Goal: Book appointment/travel/reservation

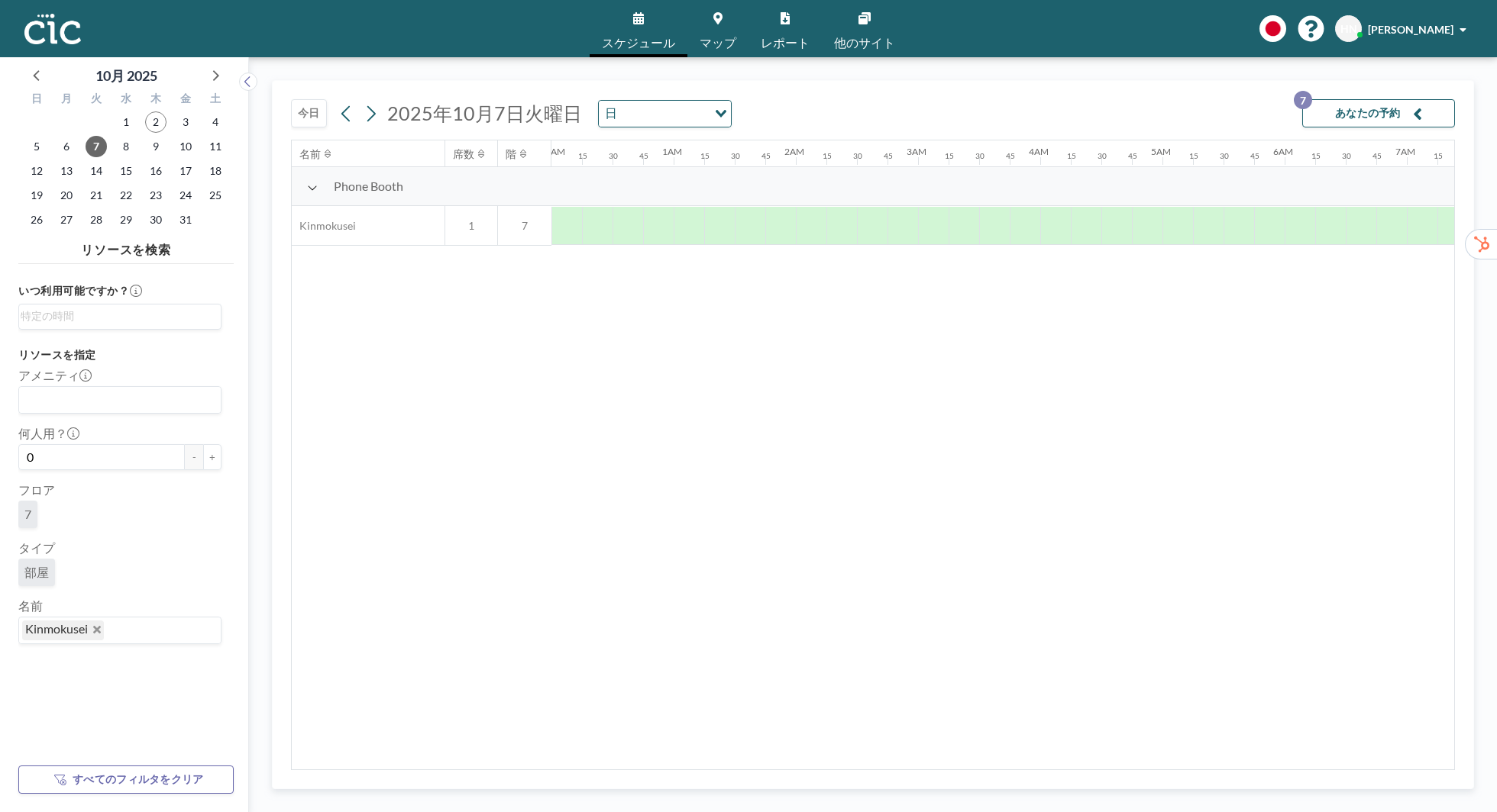
scroll to position [0, 947]
click at [240, 396] on div at bounding box center [242, 435] width 12 height 755
click at [102, 627] on span "Kinmokusei" at bounding box center [63, 630] width 82 height 20
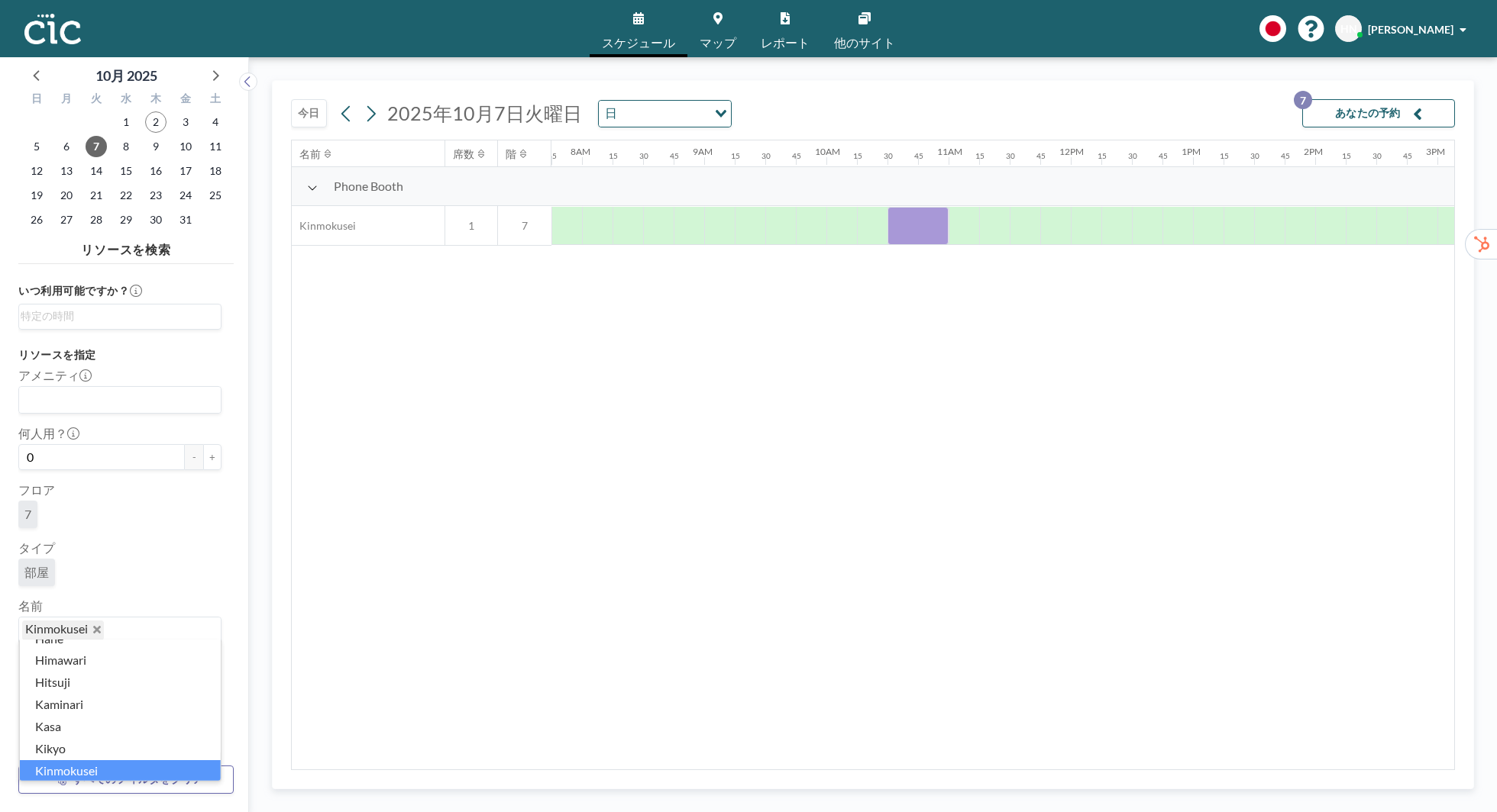
click at [96, 627] on icon "Deselect Kinmokusei" at bounding box center [97, 630] width 7 height 7
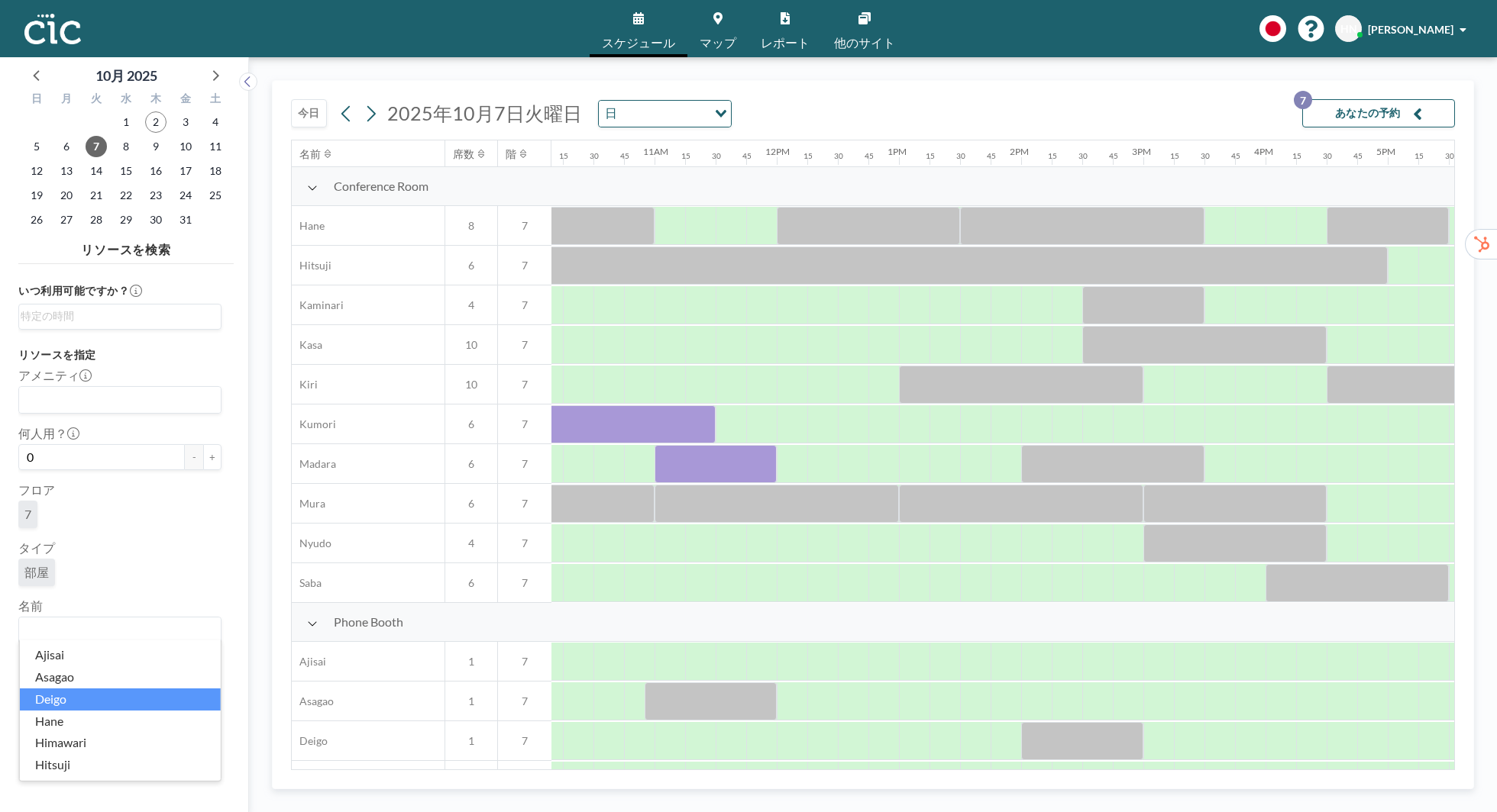
scroll to position [0, 1246]
click at [1339, 300] on div at bounding box center [1336, 305] width 31 height 38
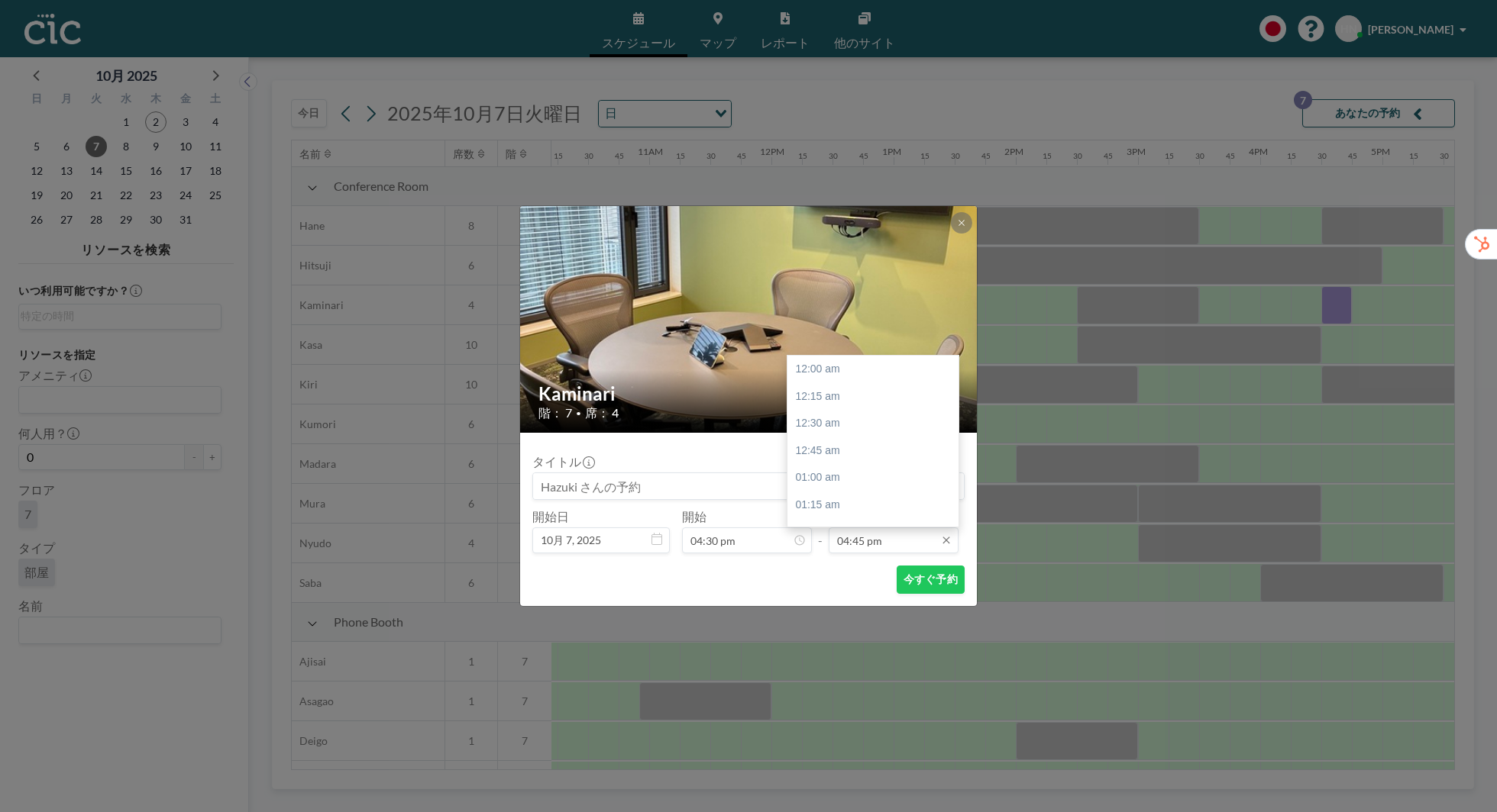
scroll to position [1821, 0]
click at [887, 540] on input "04:45 pm" at bounding box center [894, 540] width 130 height 26
click at [889, 459] on div "05:30 pm" at bounding box center [873, 451] width 171 height 28
type input "05:30 pm"
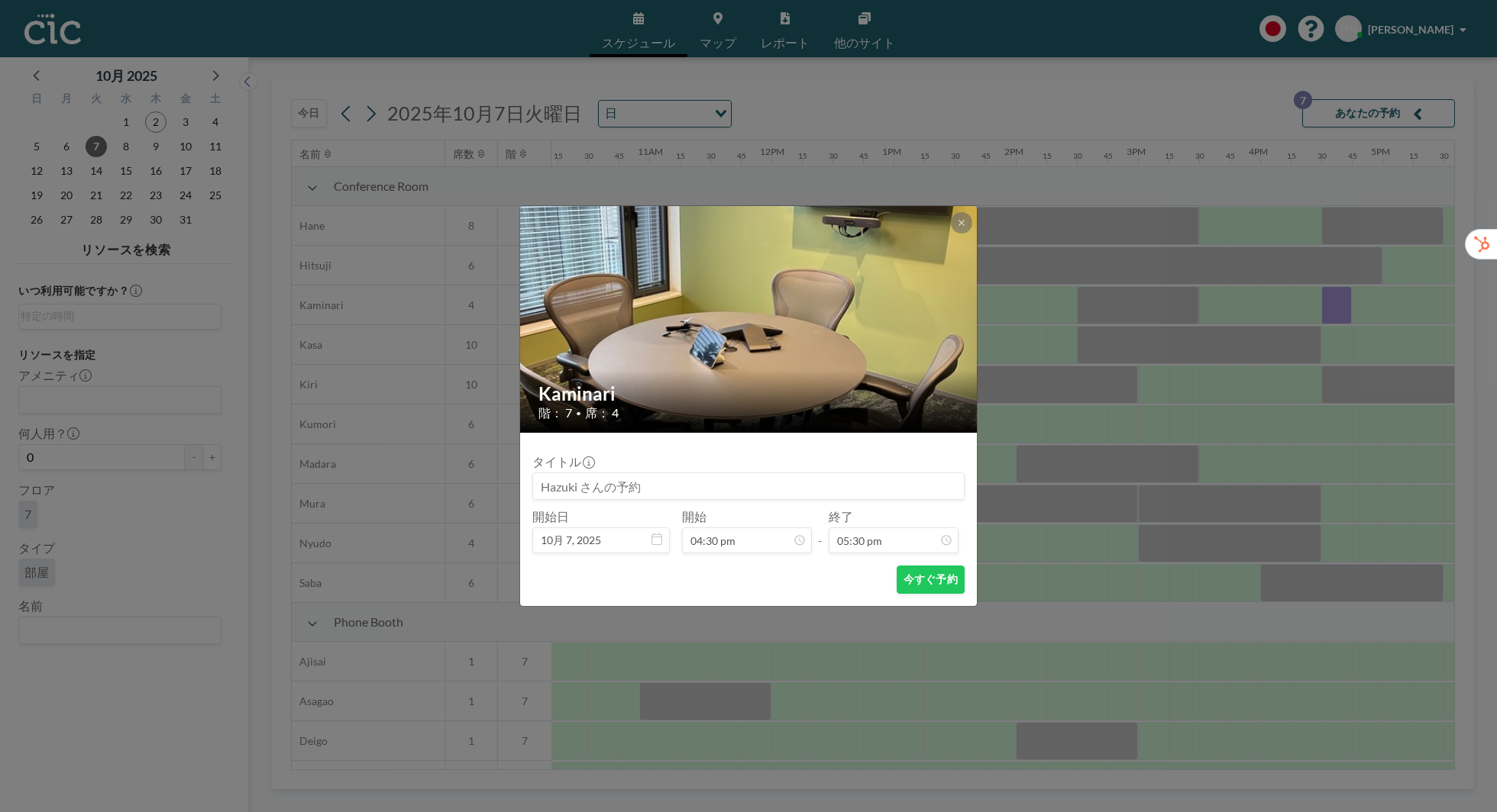
scroll to position [1902, 0]
click at [928, 584] on button "今すぐ予約" at bounding box center [930, 579] width 68 height 28
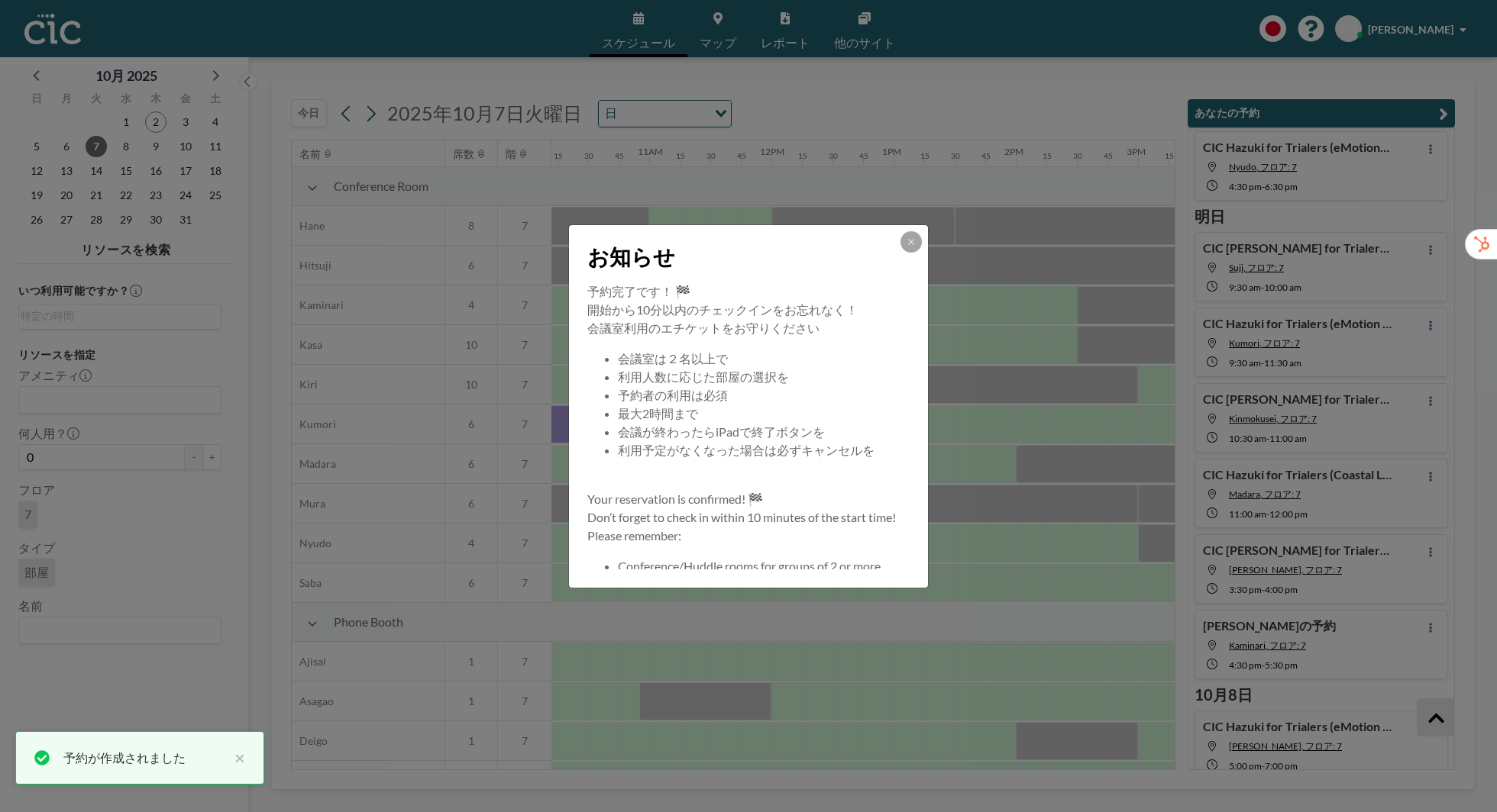
scroll to position [207, 0]
click at [914, 249] on button at bounding box center [911, 242] width 21 height 21
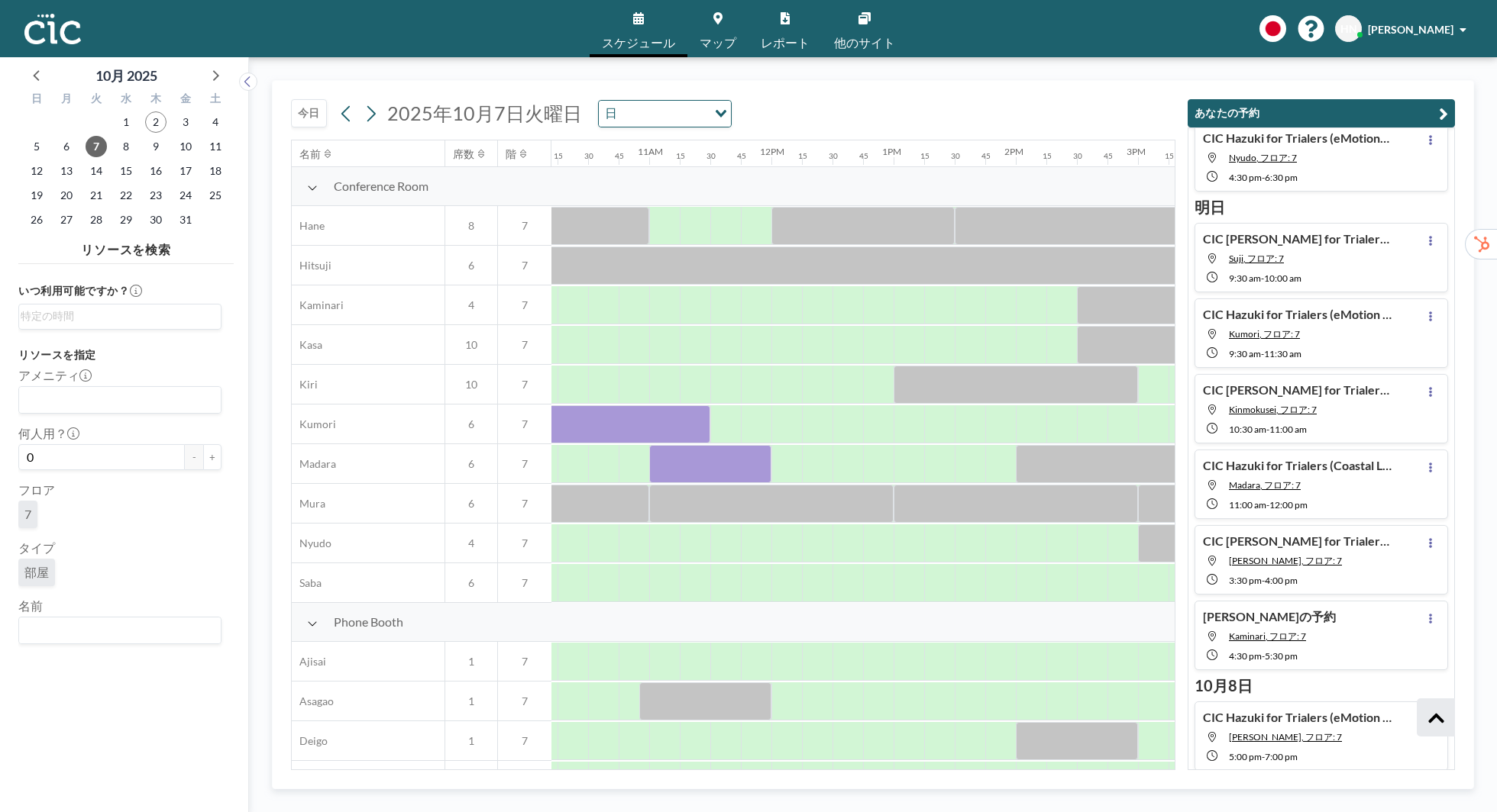
click at [1473, 102] on div "[DATE] [DATE] 日 Loading... 名前 席数 階 12AM 15 30 45 1AM 15 30 45 2AM 15 30 45 3AM …" at bounding box center [873, 434] width 1202 height 709
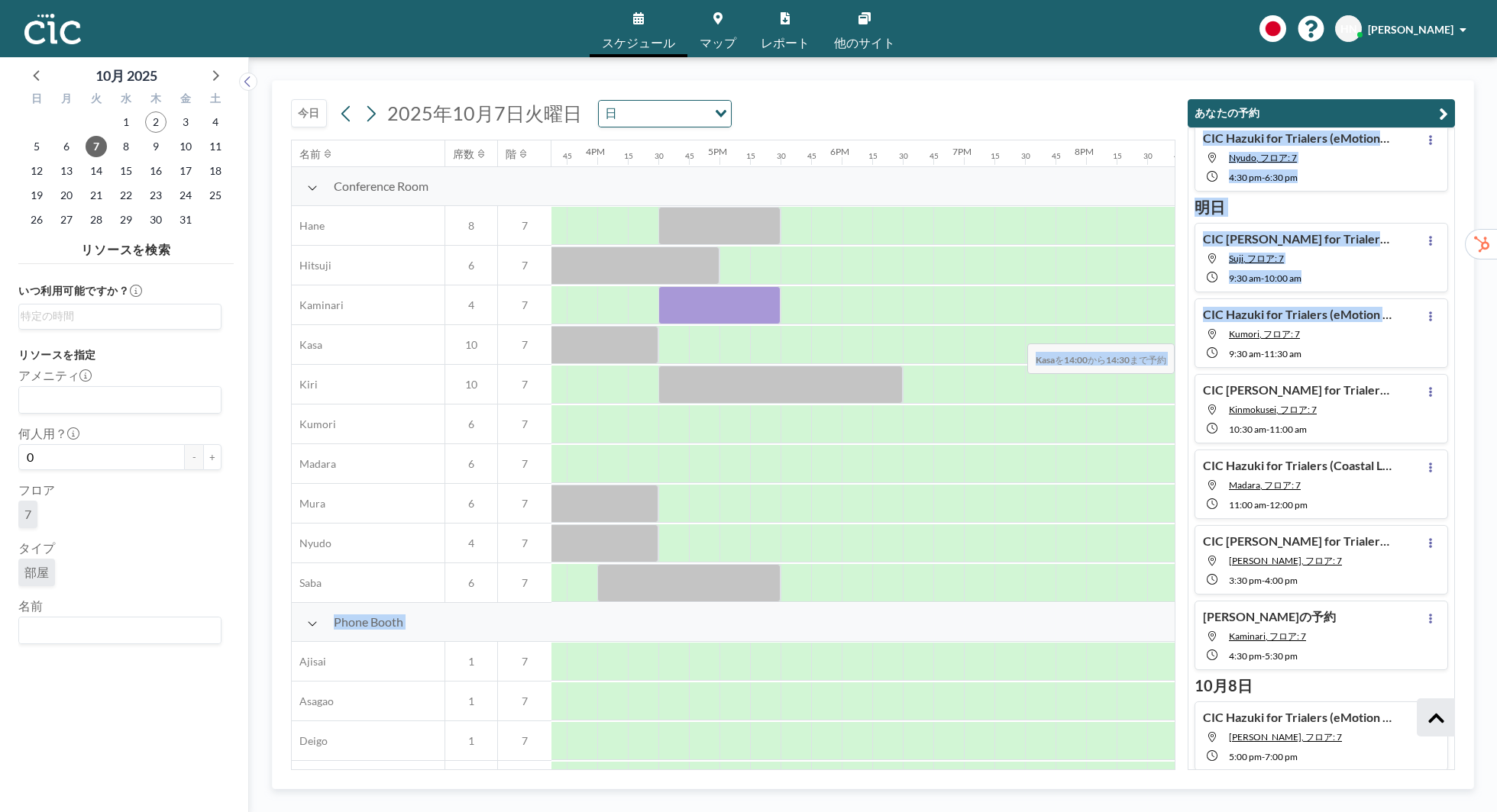
scroll to position [0, 2128]
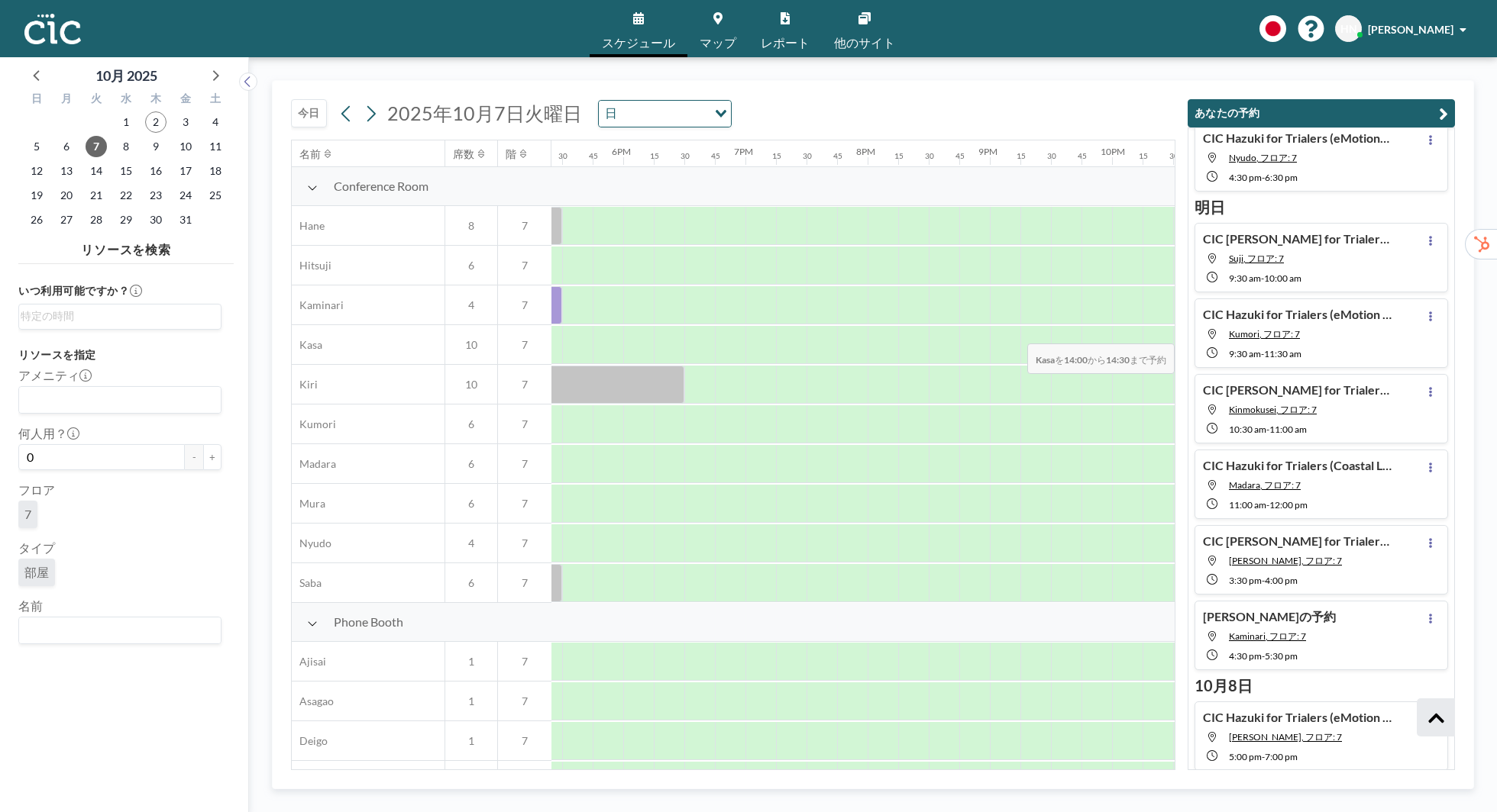
drag, startPoint x: 1043, startPoint y: 328, endPoint x: 1131, endPoint y: 343, distance: 89.3
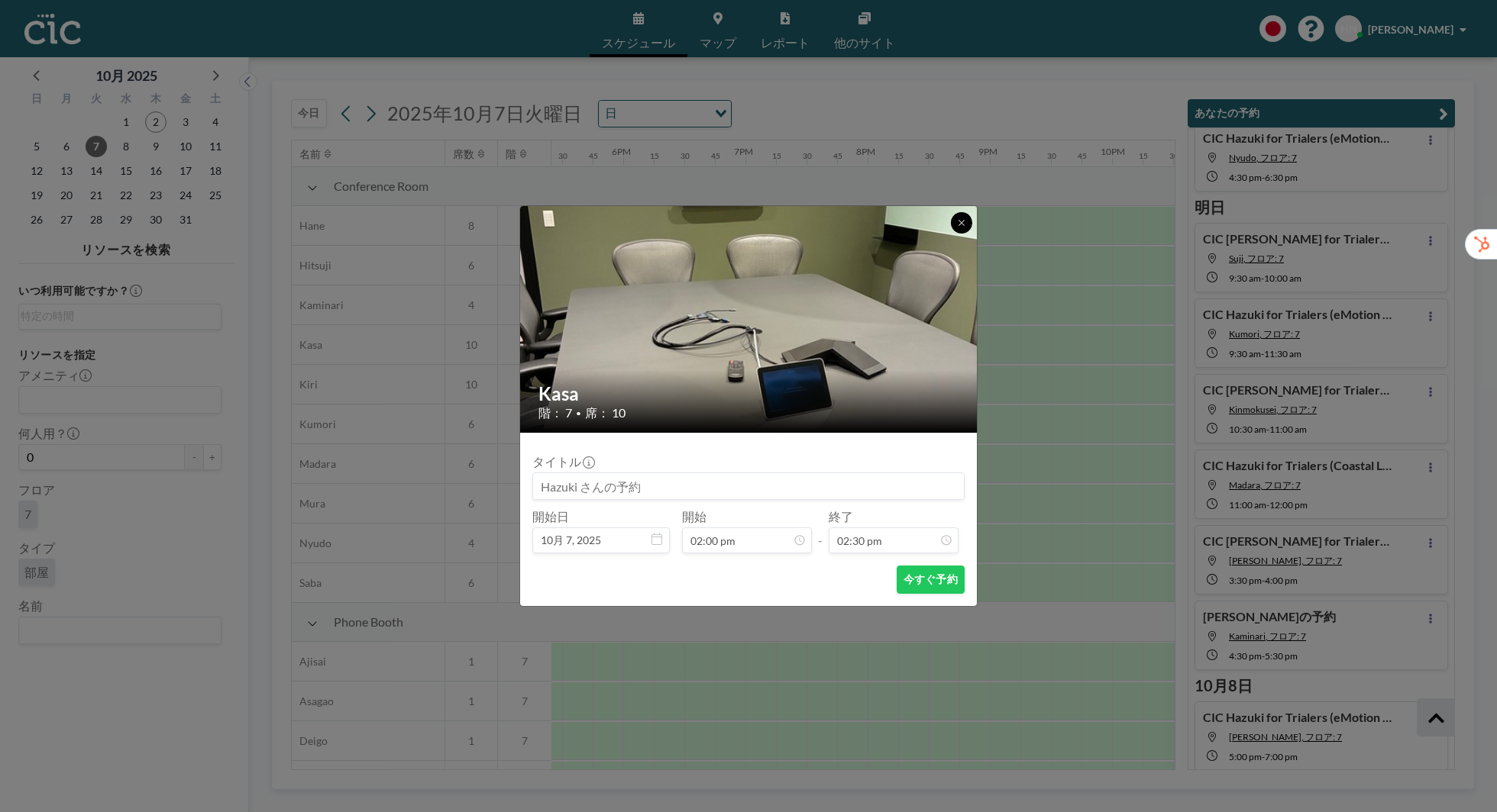
click at [961, 220] on icon at bounding box center [961, 223] width 9 height 9
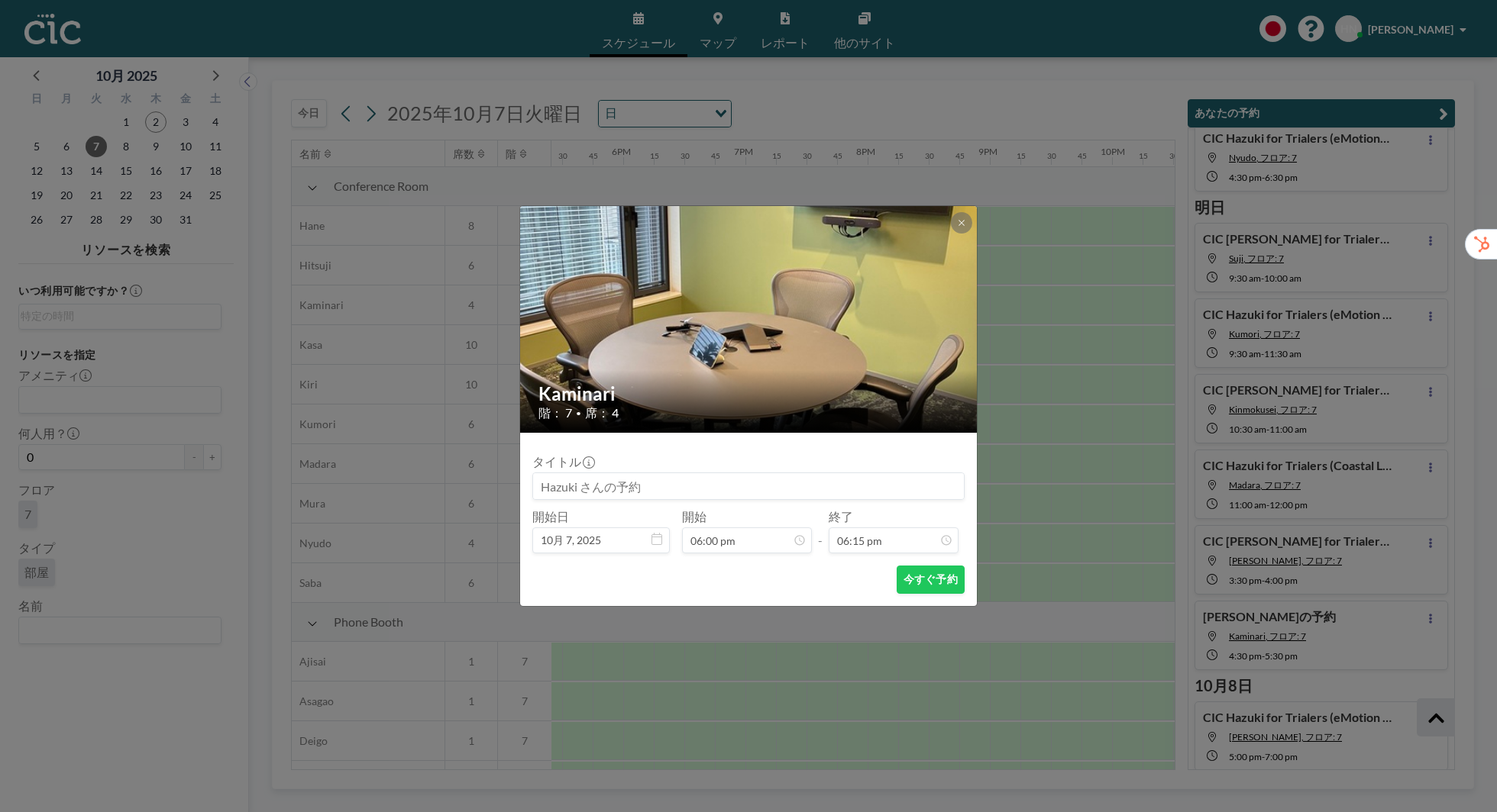
click at [1072, 433] on div "Kaminari 階： 7 • 席： 4 タイトル 開始日 10月 7, [DATE] 開始 06:00 pm - 終了 06:15 pm 今すぐ予約" at bounding box center [748, 406] width 1497 height 812
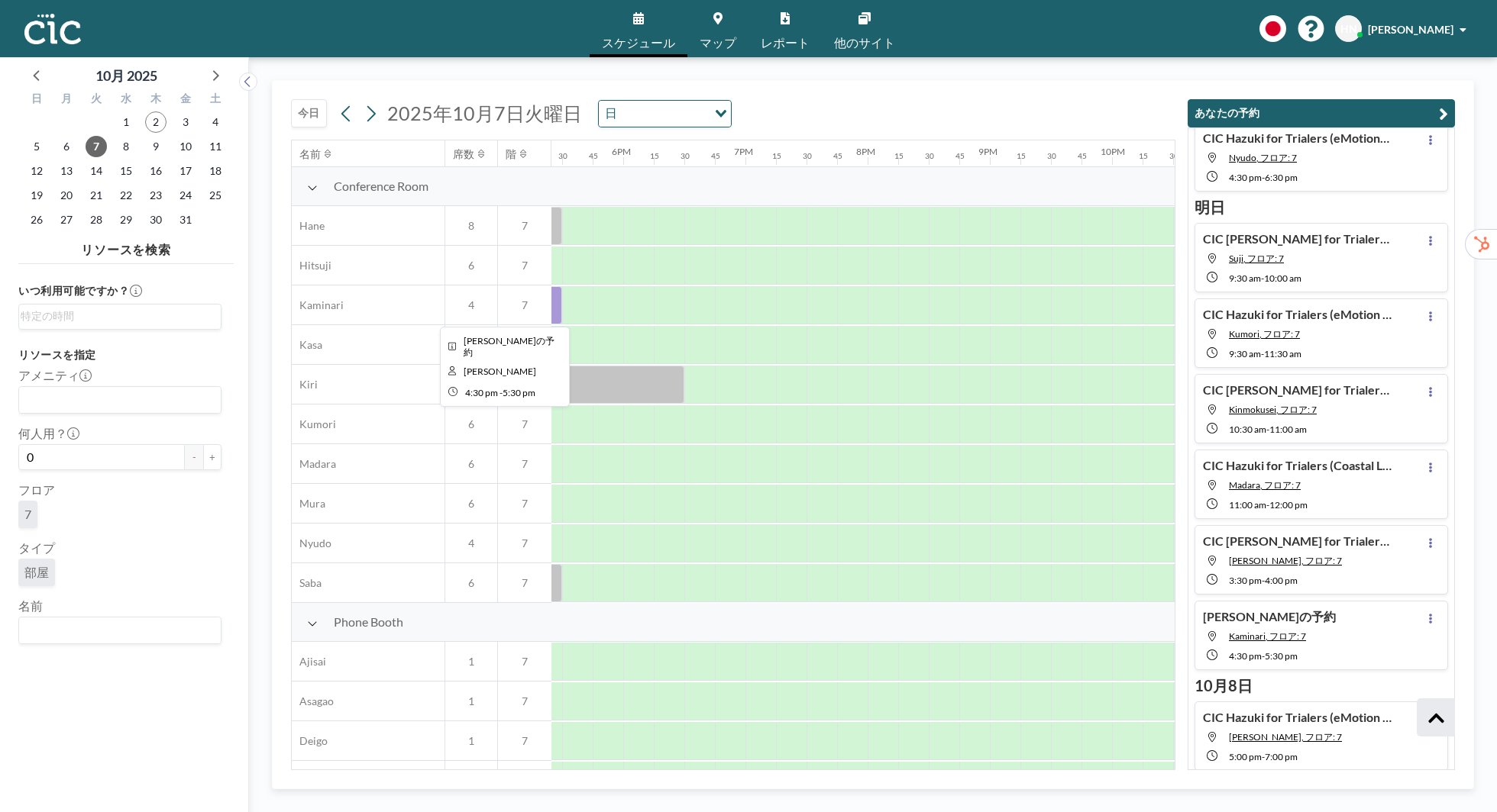
click at [554, 313] on div at bounding box center [501, 305] width 122 height 38
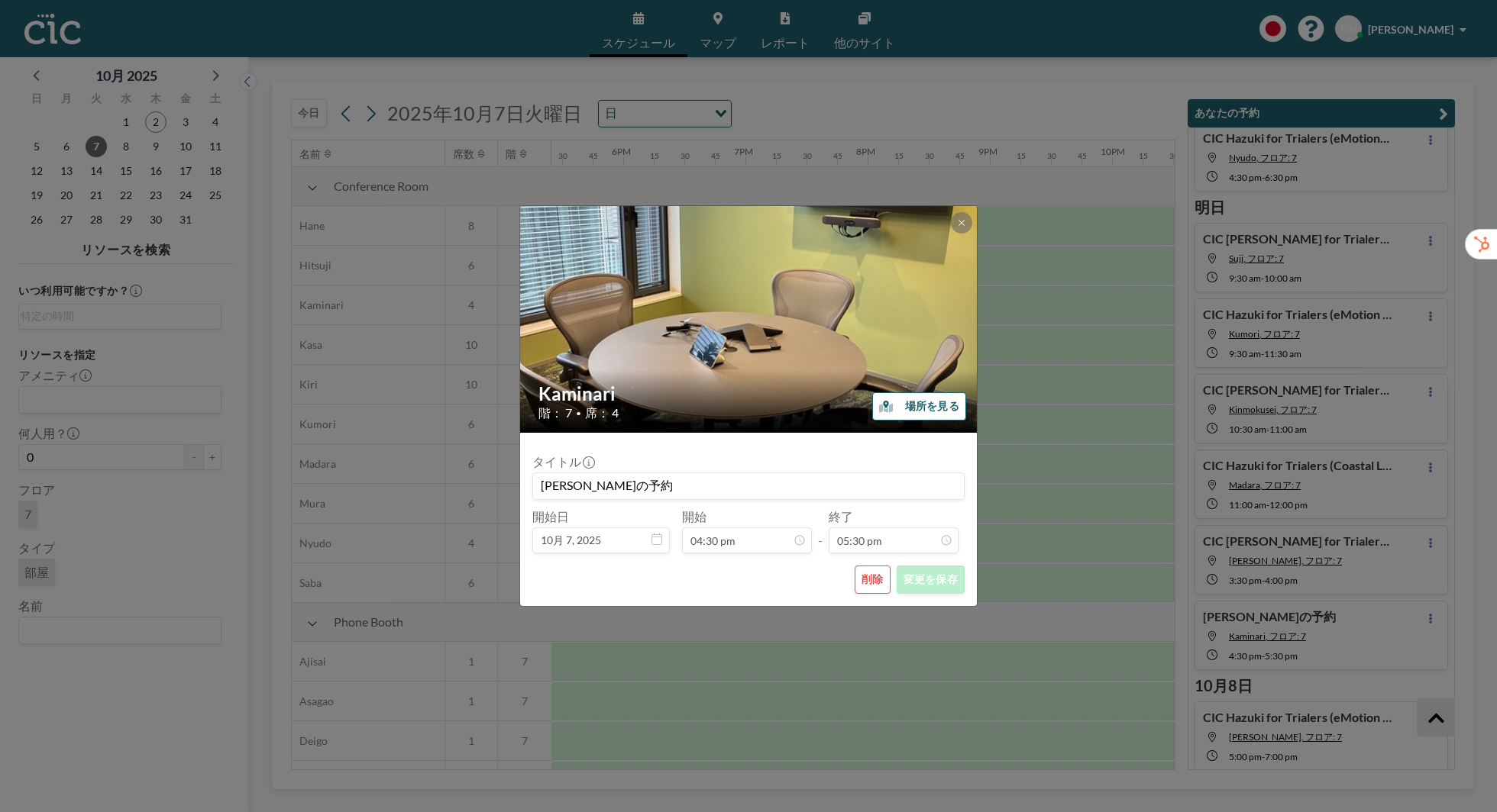
click at [574, 482] on input "[PERSON_NAME]の予約" at bounding box center [748, 486] width 431 height 26
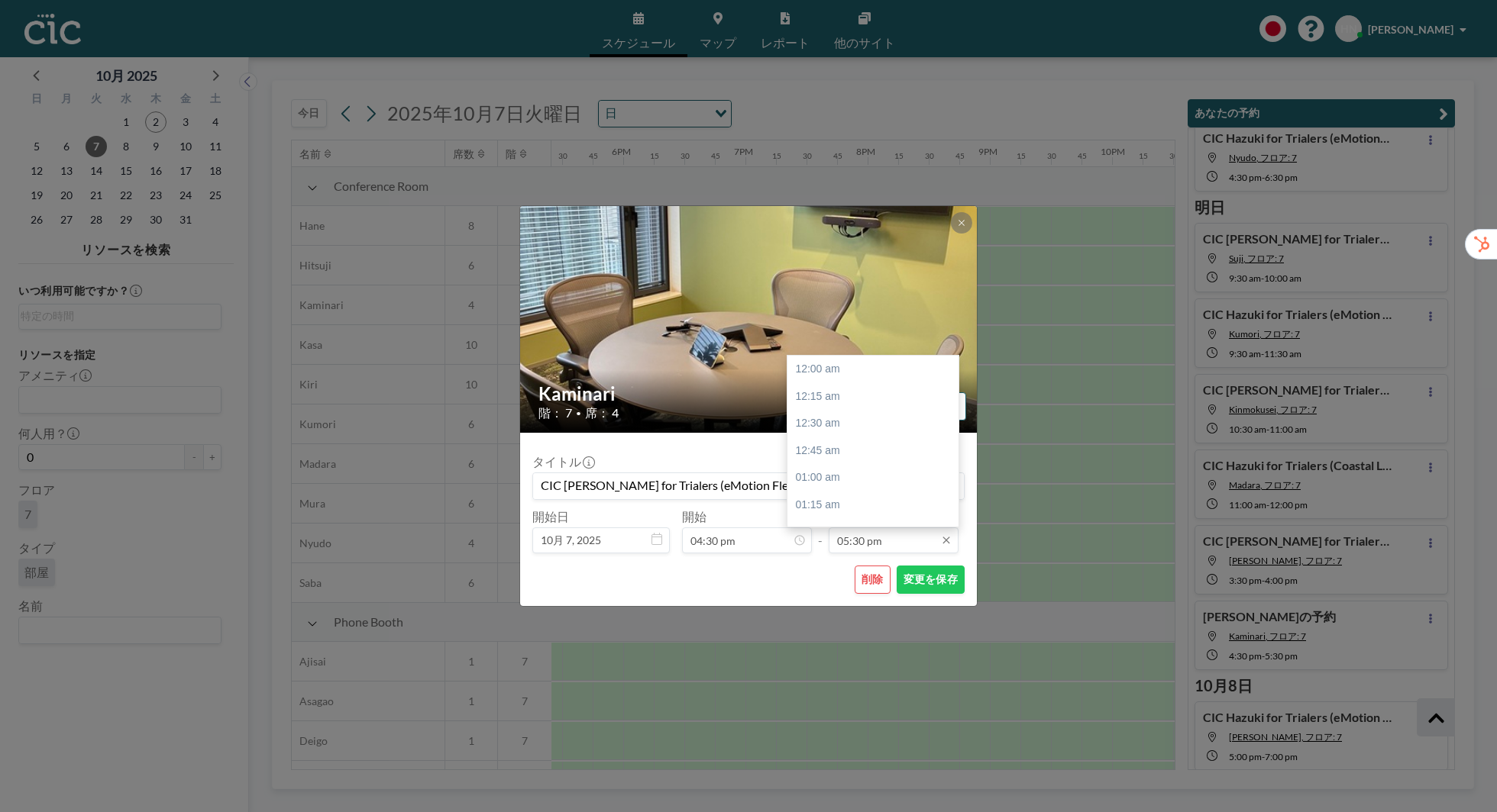
scroll to position [1902, 0]
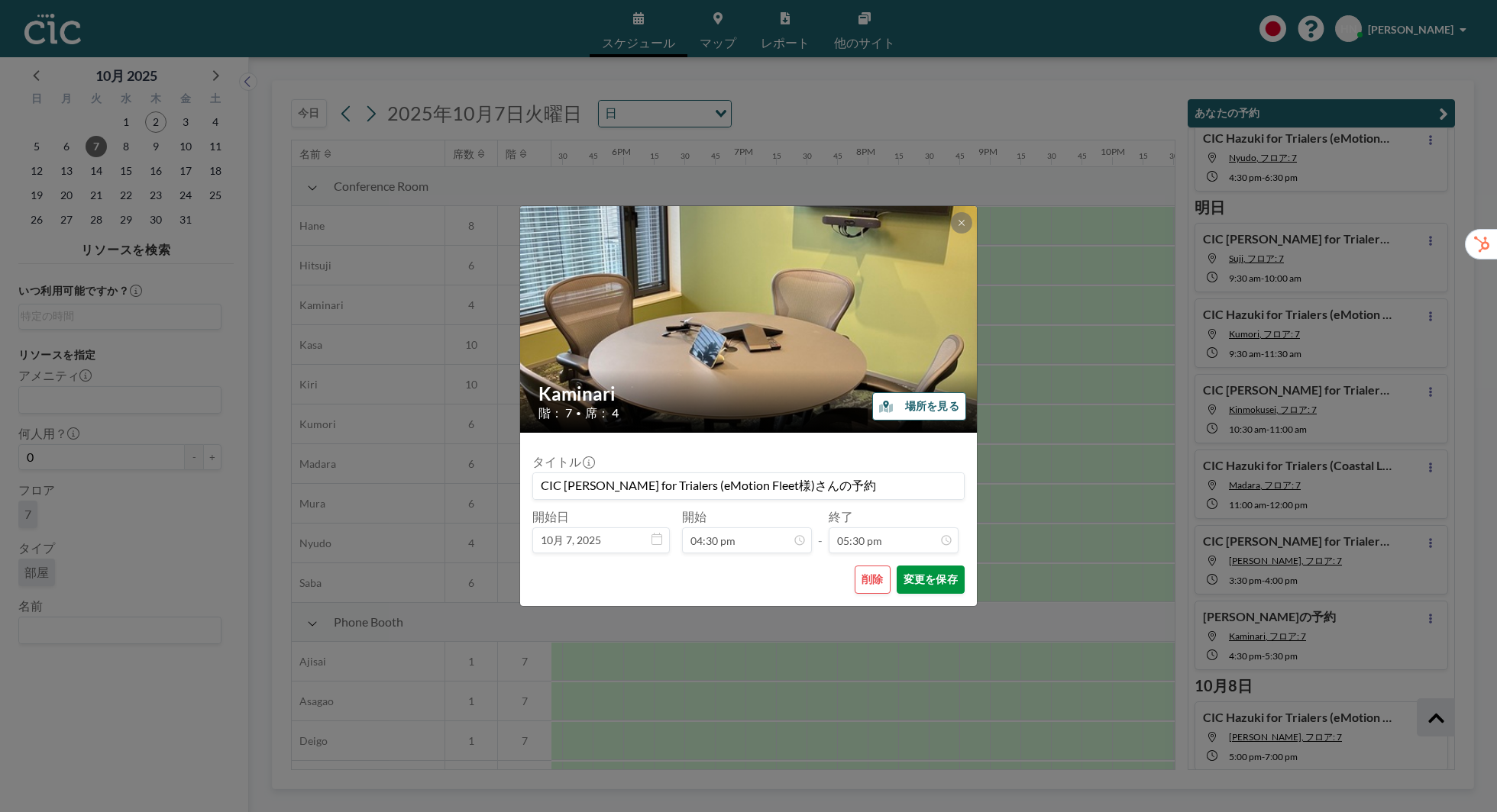
type input "CIC [PERSON_NAME] for Trialers (eMotion Fleet様)さんの予約"
click at [935, 572] on button "変更を保存" at bounding box center [930, 579] width 68 height 28
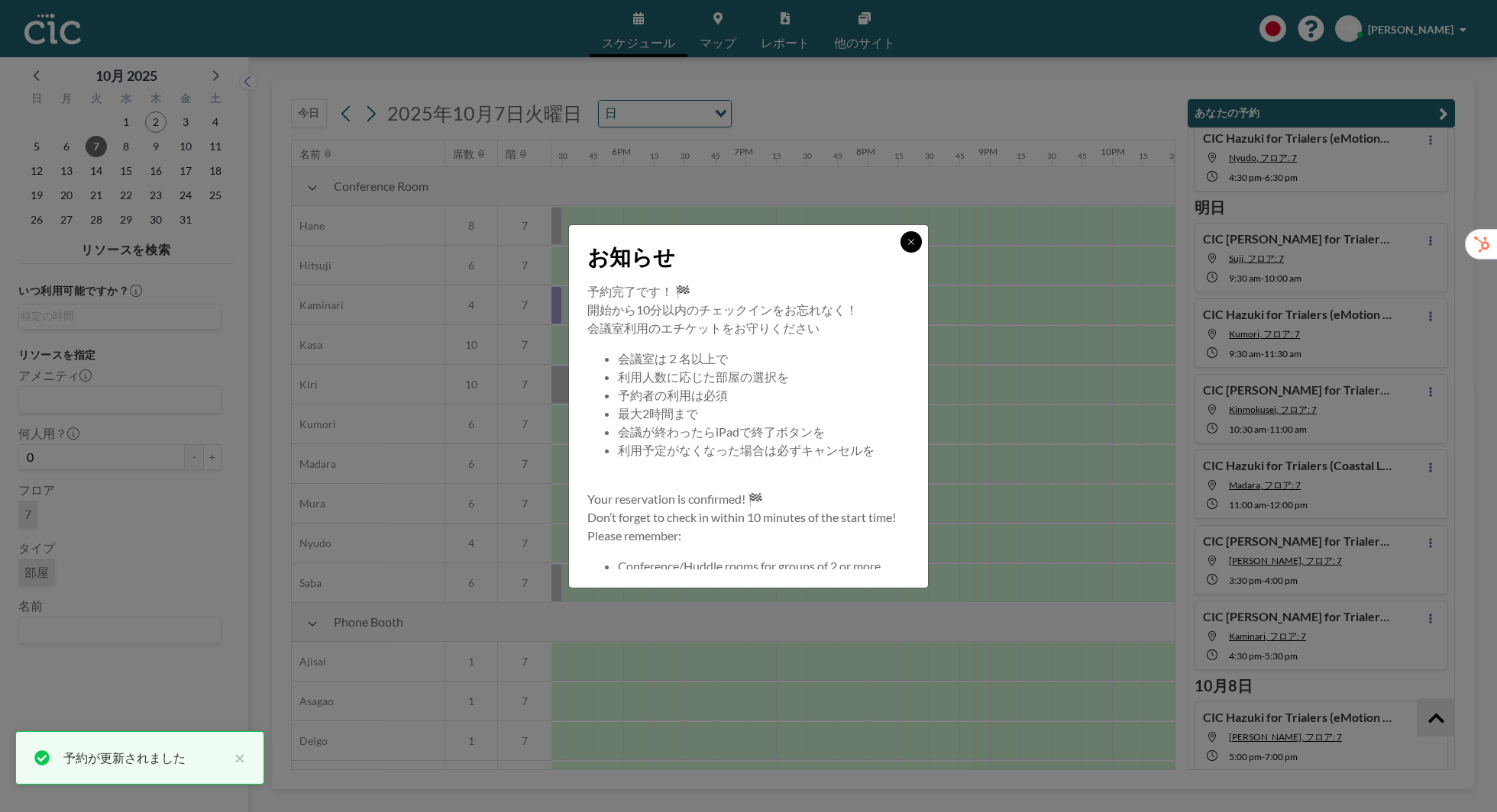
click at [916, 241] on button at bounding box center [911, 242] width 21 height 21
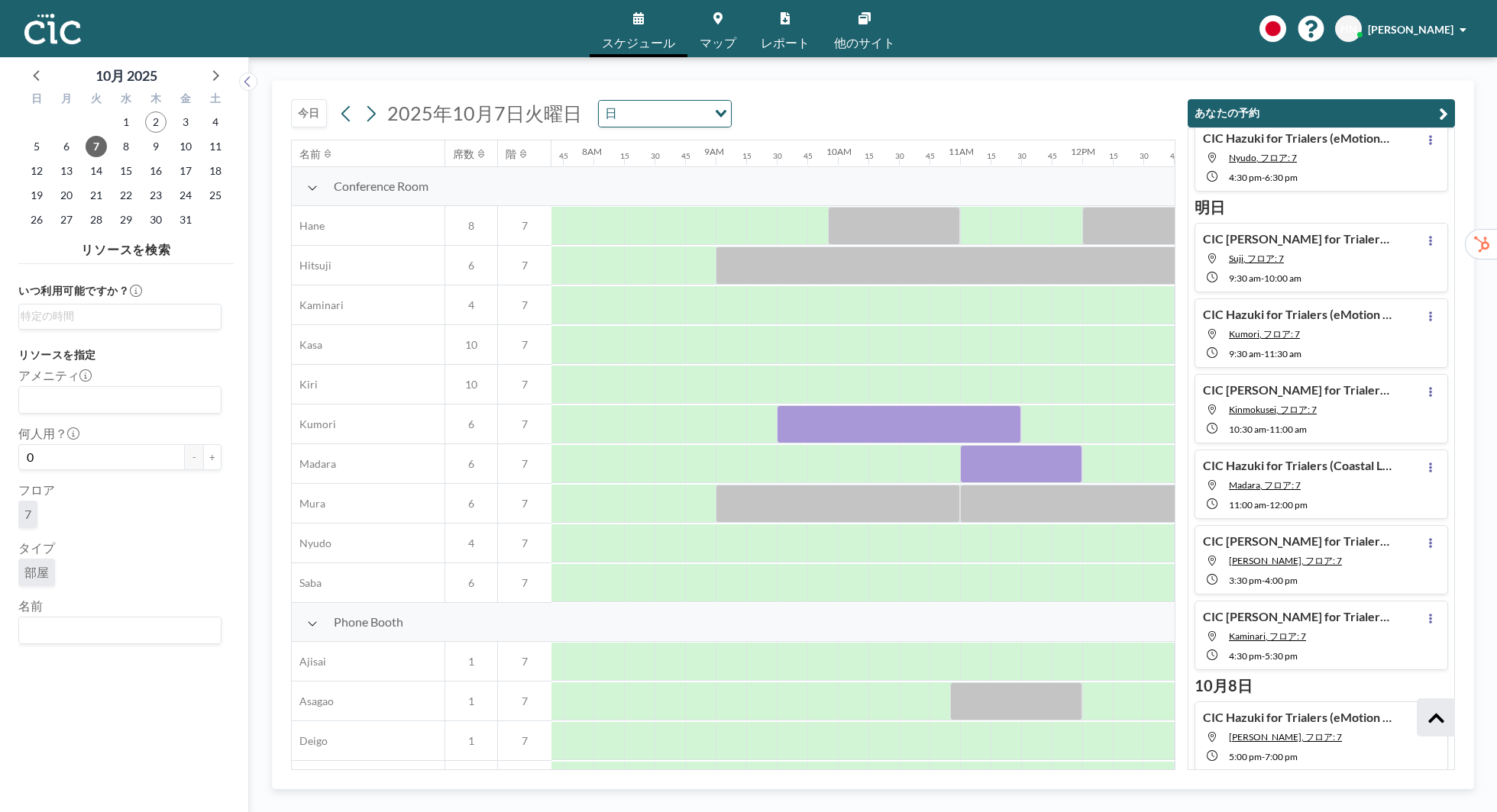
scroll to position [0, 947]
